Goal: Transaction & Acquisition: Purchase product/service

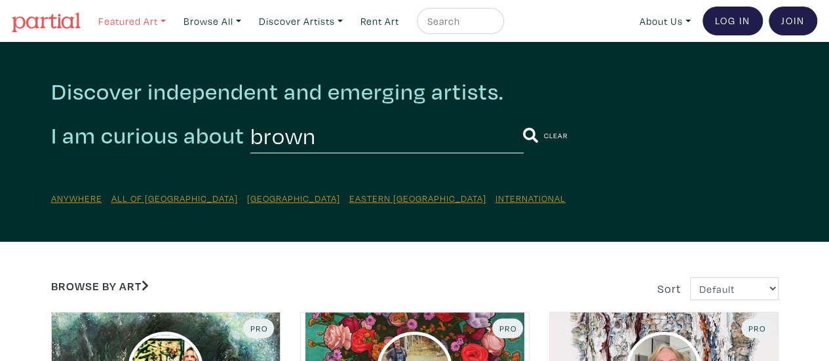
click at [138, 26] on link "Featured Art" at bounding box center [131, 21] width 79 height 27
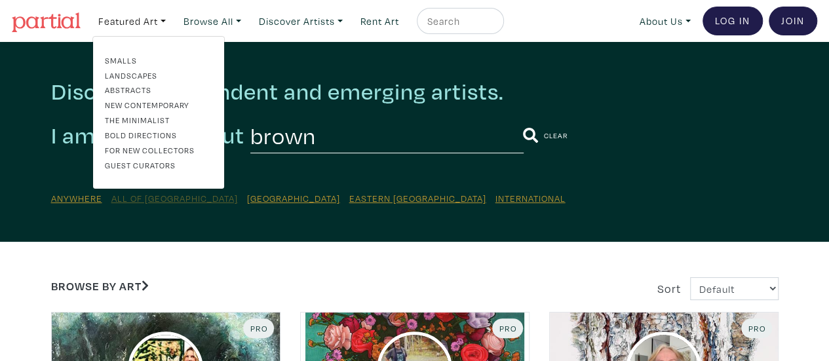
click at [152, 199] on u "All of [GEOGRAPHIC_DATA]" at bounding box center [174, 198] width 126 height 12
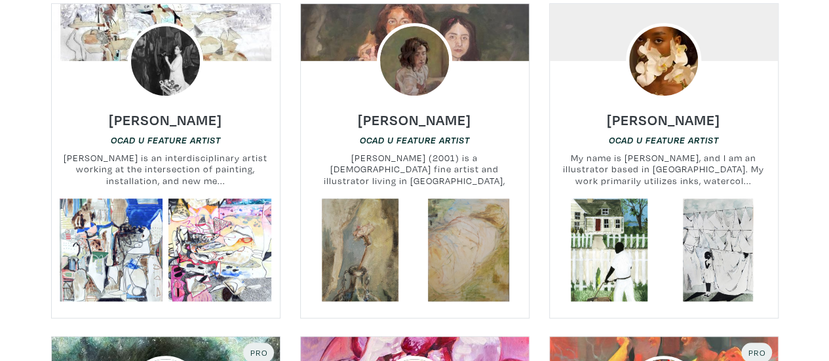
scroll to position [153, 0]
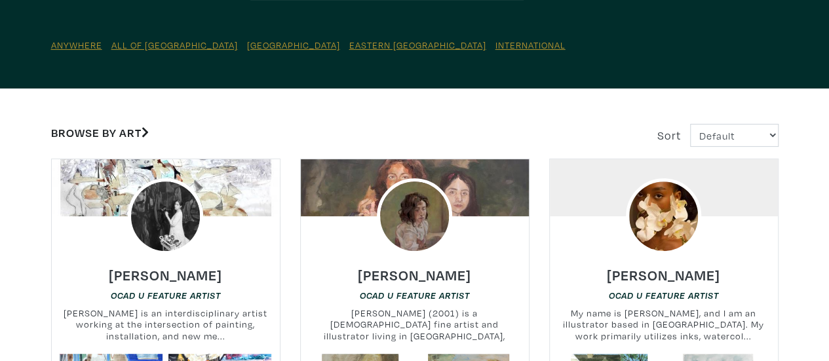
click at [142, 132] on link "Browse by Art" at bounding box center [100, 132] width 98 height 15
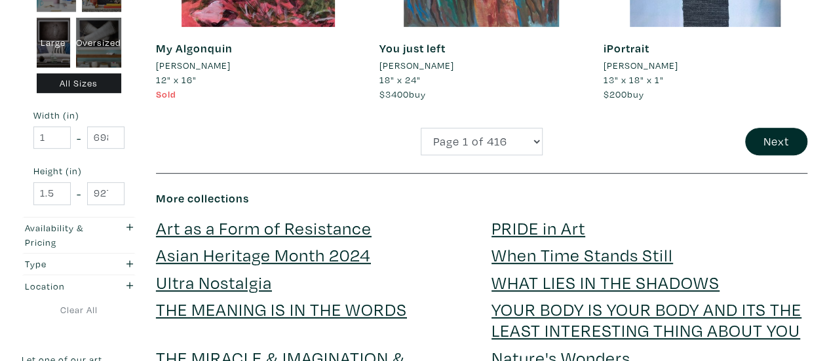
scroll to position [2734, 0]
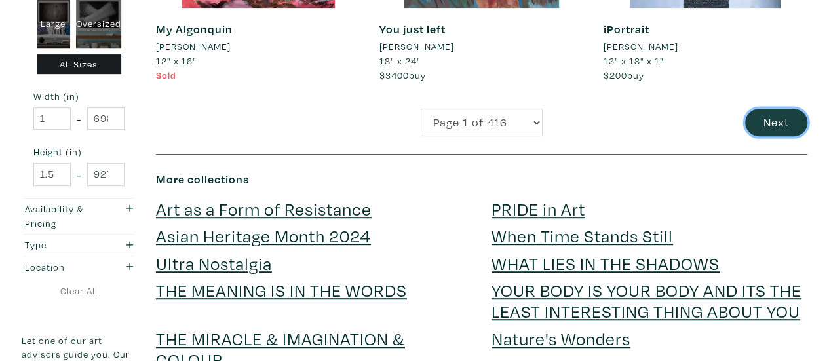
click at [776, 109] on button "Next" at bounding box center [776, 123] width 62 height 28
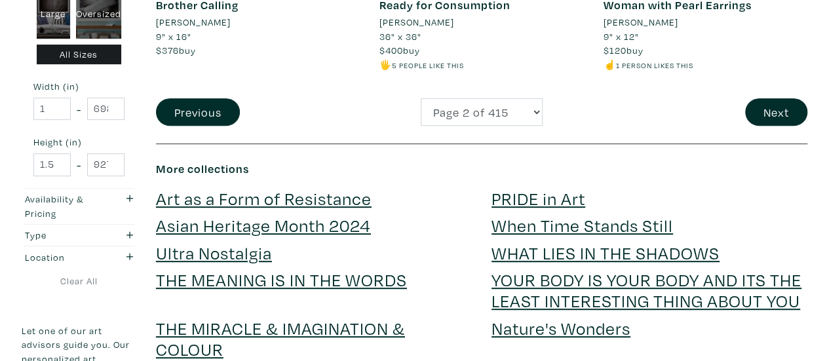
scroll to position [2698, 0]
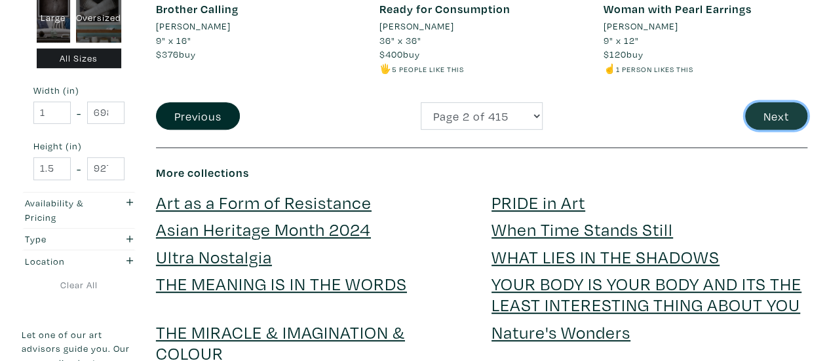
click at [762, 112] on button "Next" at bounding box center [776, 116] width 62 height 28
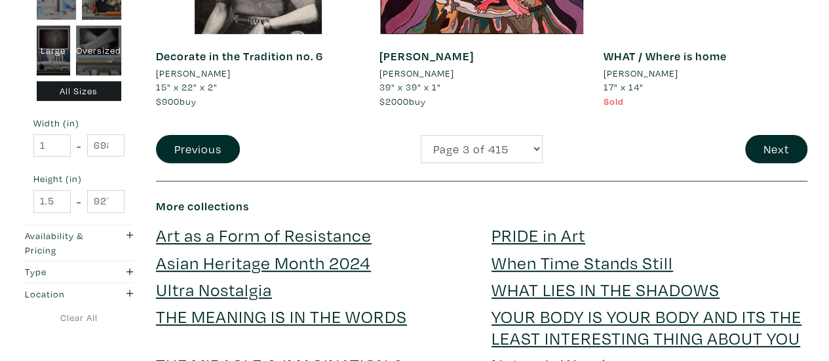
scroll to position [2657, 0]
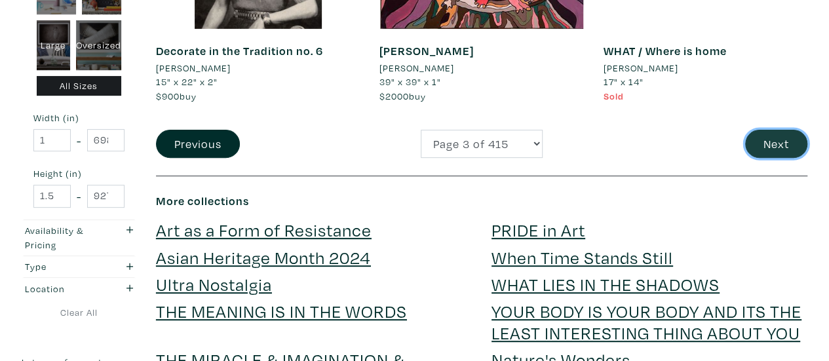
click at [778, 130] on button "Next" at bounding box center [776, 144] width 62 height 28
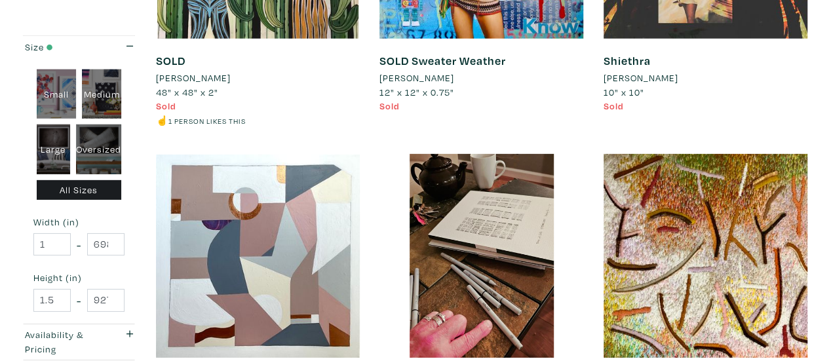
scroll to position [2018, 0]
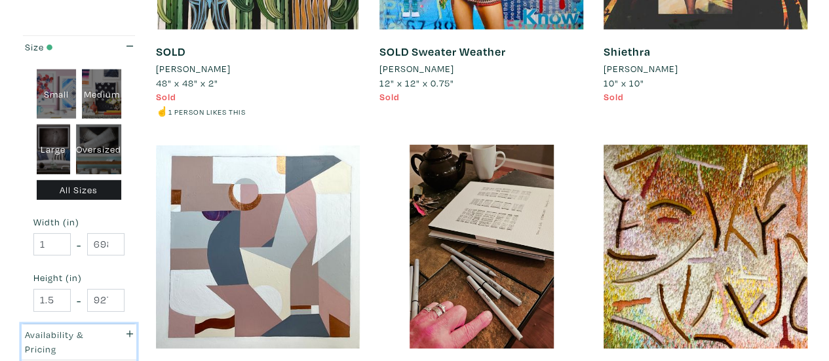
click at [131, 332] on icon "button" at bounding box center [129, 334] width 7 height 7
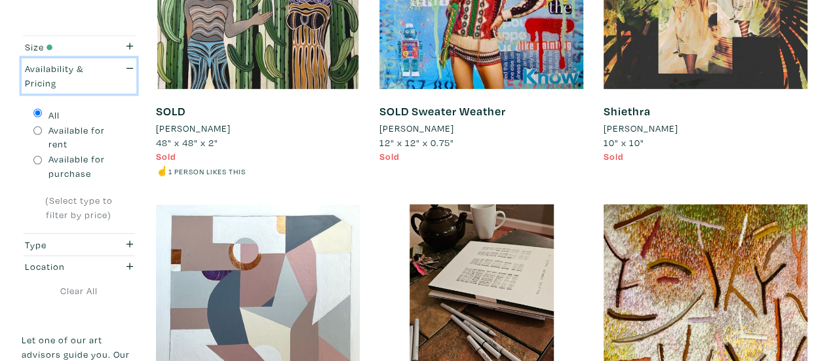
scroll to position [1957, 0]
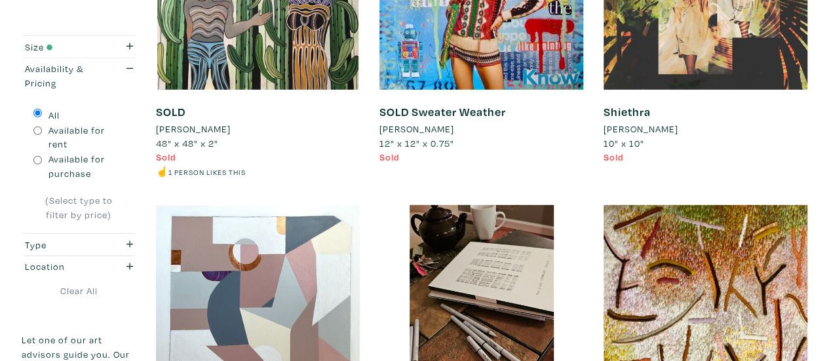
click at [39, 156] on input "Available for purchase" at bounding box center [37, 160] width 9 height 9
radio input "true"
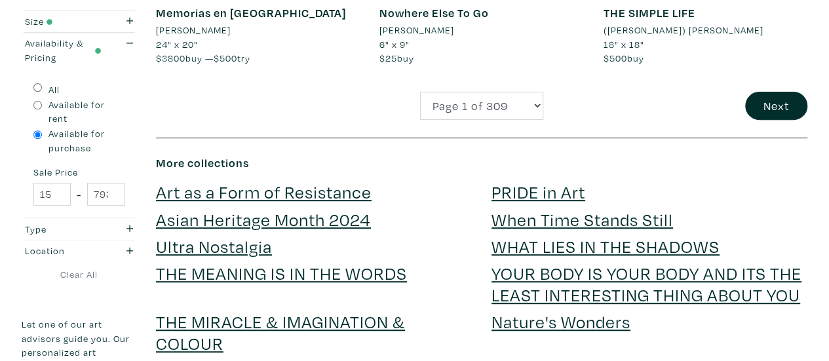
scroll to position [2720, 0]
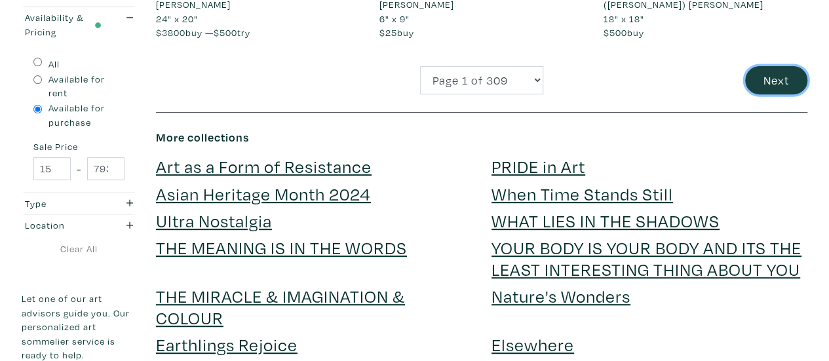
click at [785, 84] on button "Next" at bounding box center [776, 80] width 62 height 28
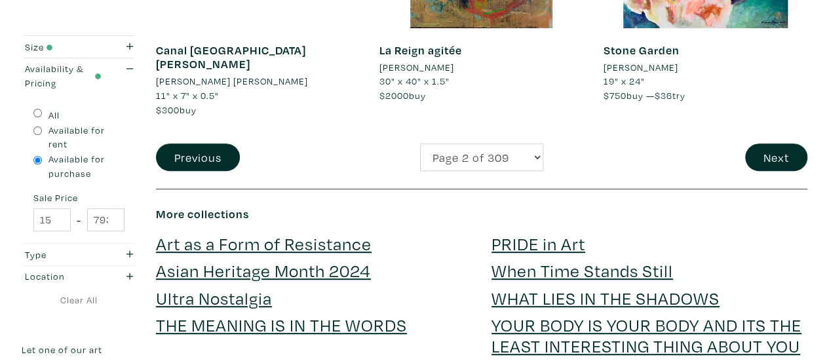
scroll to position [2772, 0]
